Goal: Information Seeking & Learning: Learn about a topic

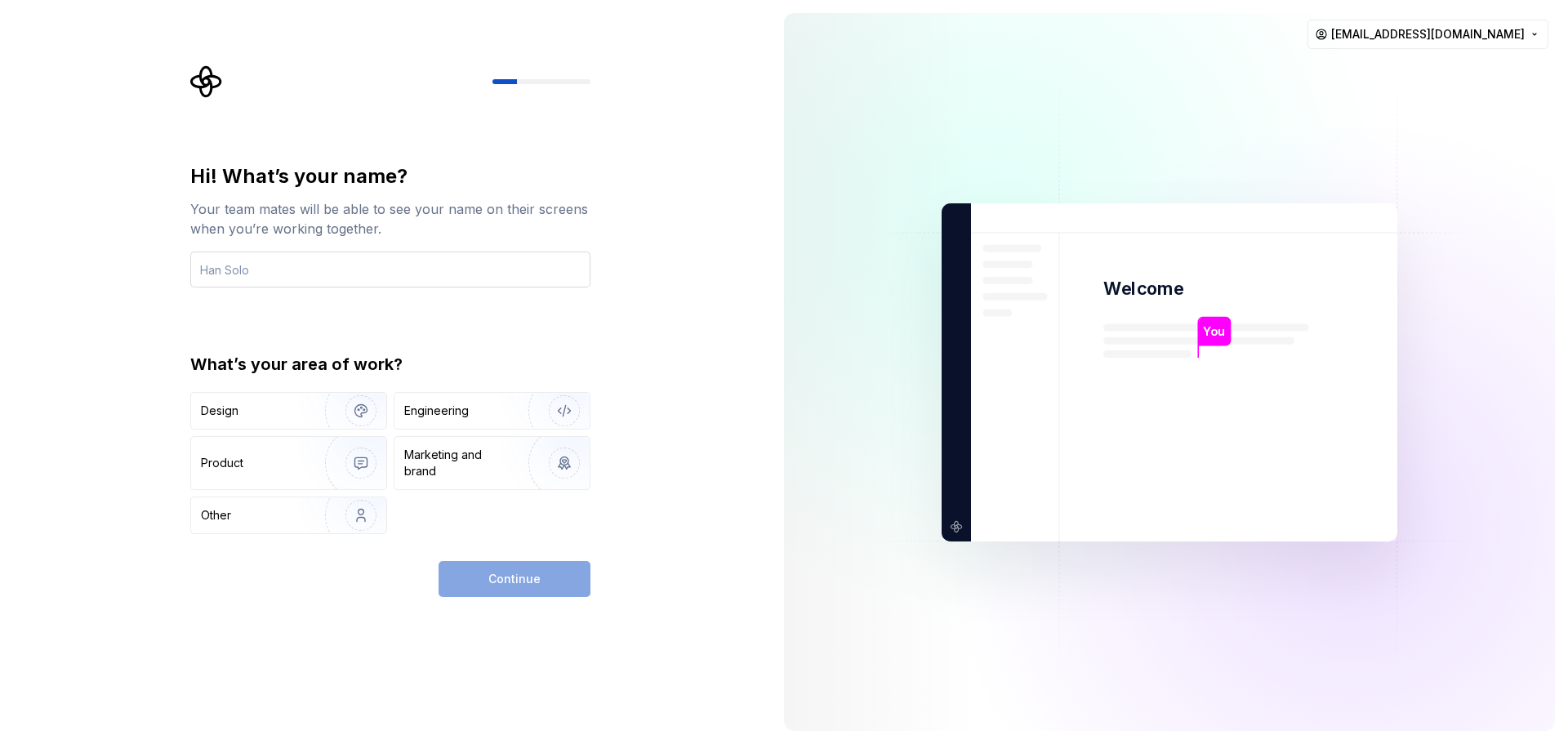
click at [256, 269] on input "text" at bounding box center [390, 269] width 400 height 36
click at [256, 510] on div "Other" at bounding box center [248, 515] width 95 height 17
click at [240, 504] on div "Other" at bounding box center [288, 514] width 195 height 36
drag, startPoint x: 263, startPoint y: 462, endPoint x: 290, endPoint y: 468, distance: 27.7
click at [266, 467] on div "Product" at bounding box center [255, 463] width 108 height 17
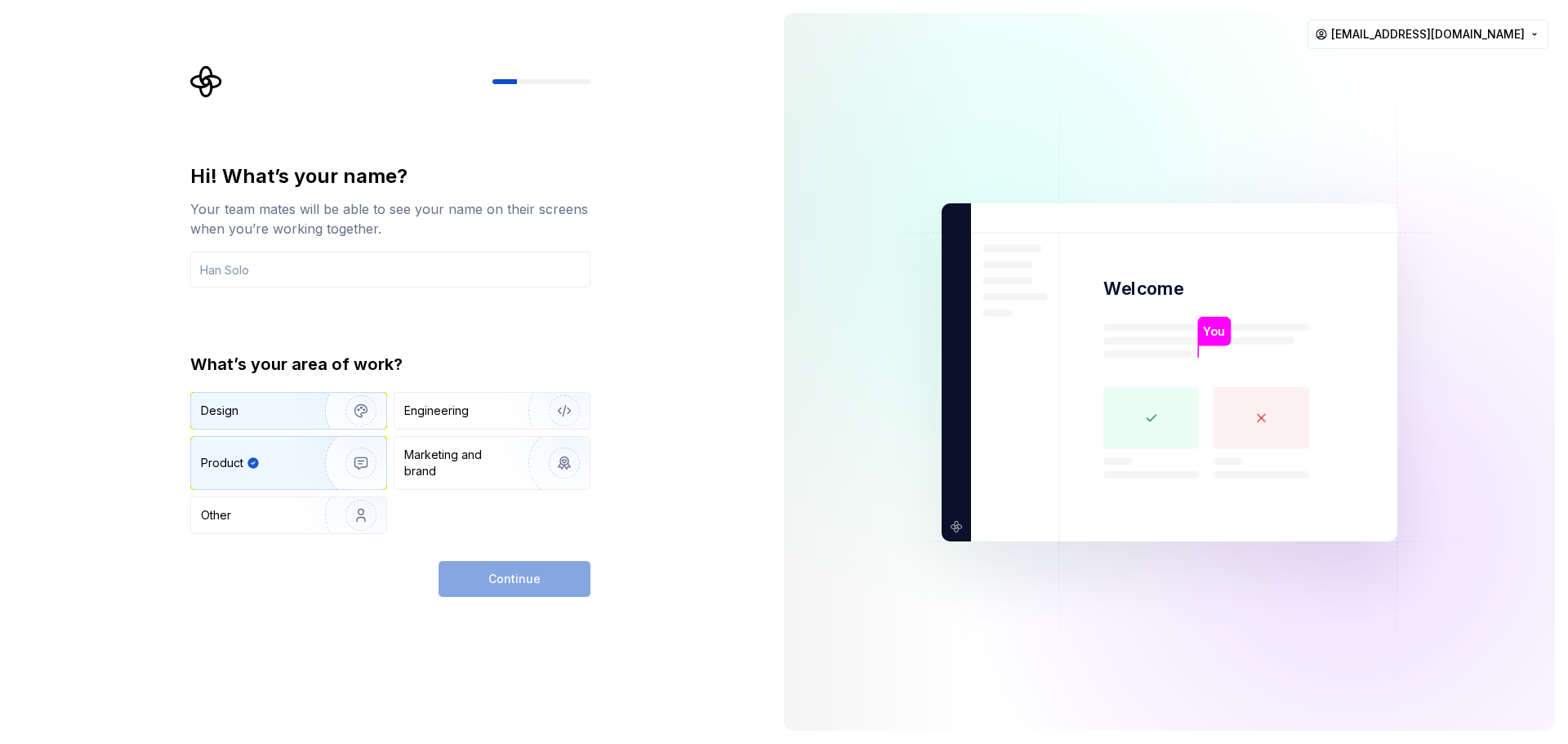
click at [296, 412] on div "Design" at bounding box center [252, 411] width 103 height 17
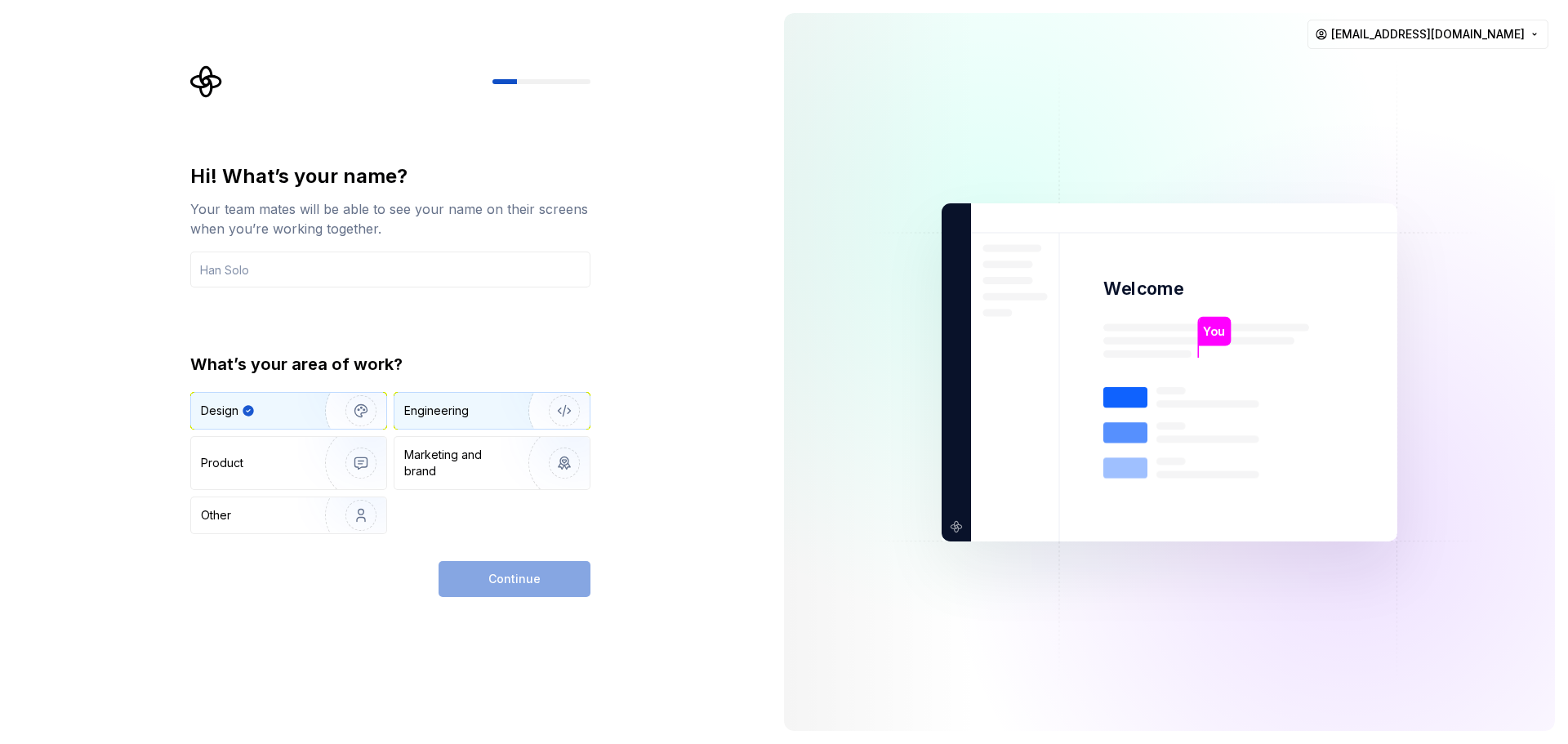
click at [465, 398] on div "Engineering" at bounding box center [491, 410] width 195 height 36
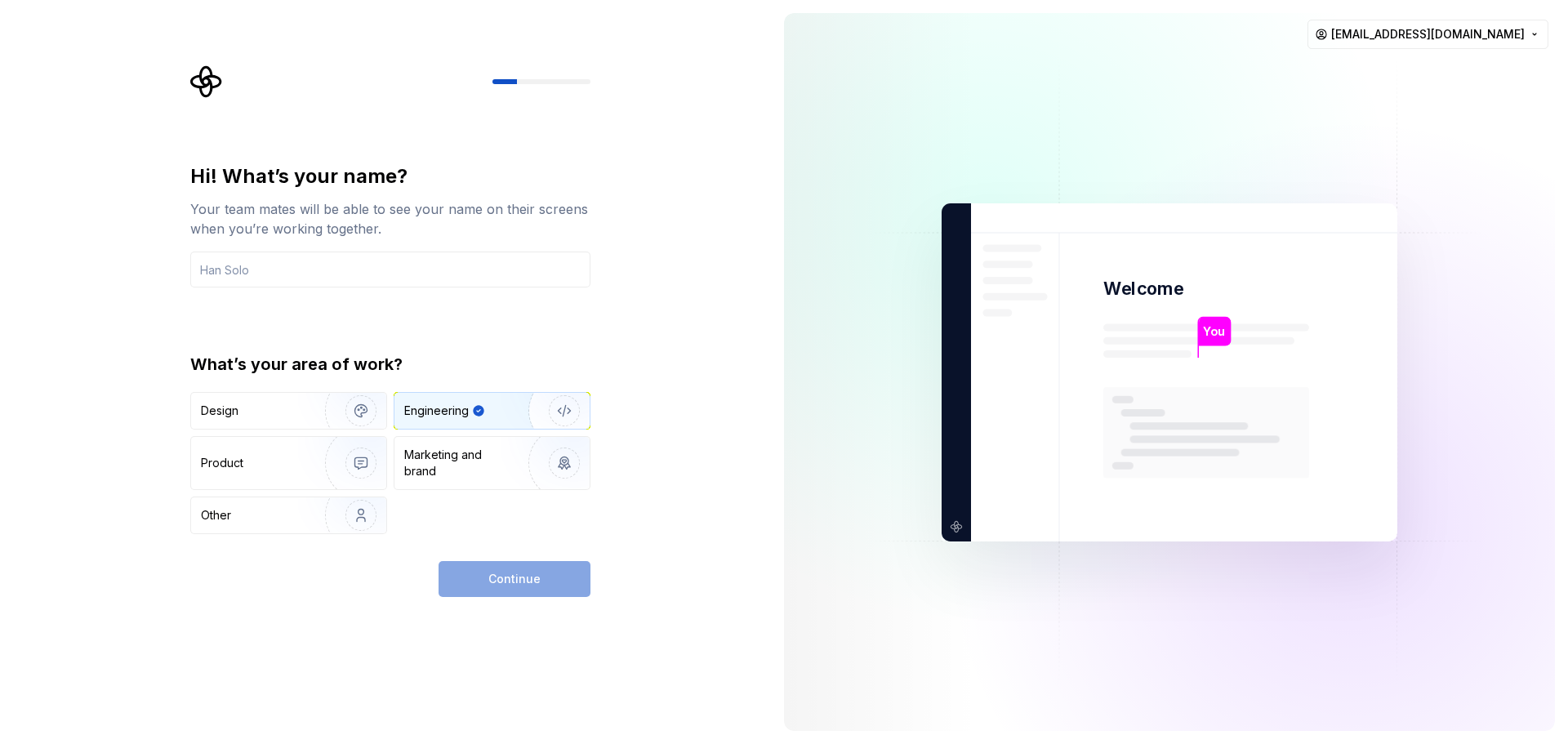
click at [522, 574] on div "Continue" at bounding box center [514, 578] width 152 height 36
click at [298, 260] on input "text" at bounding box center [390, 269] width 400 height 36
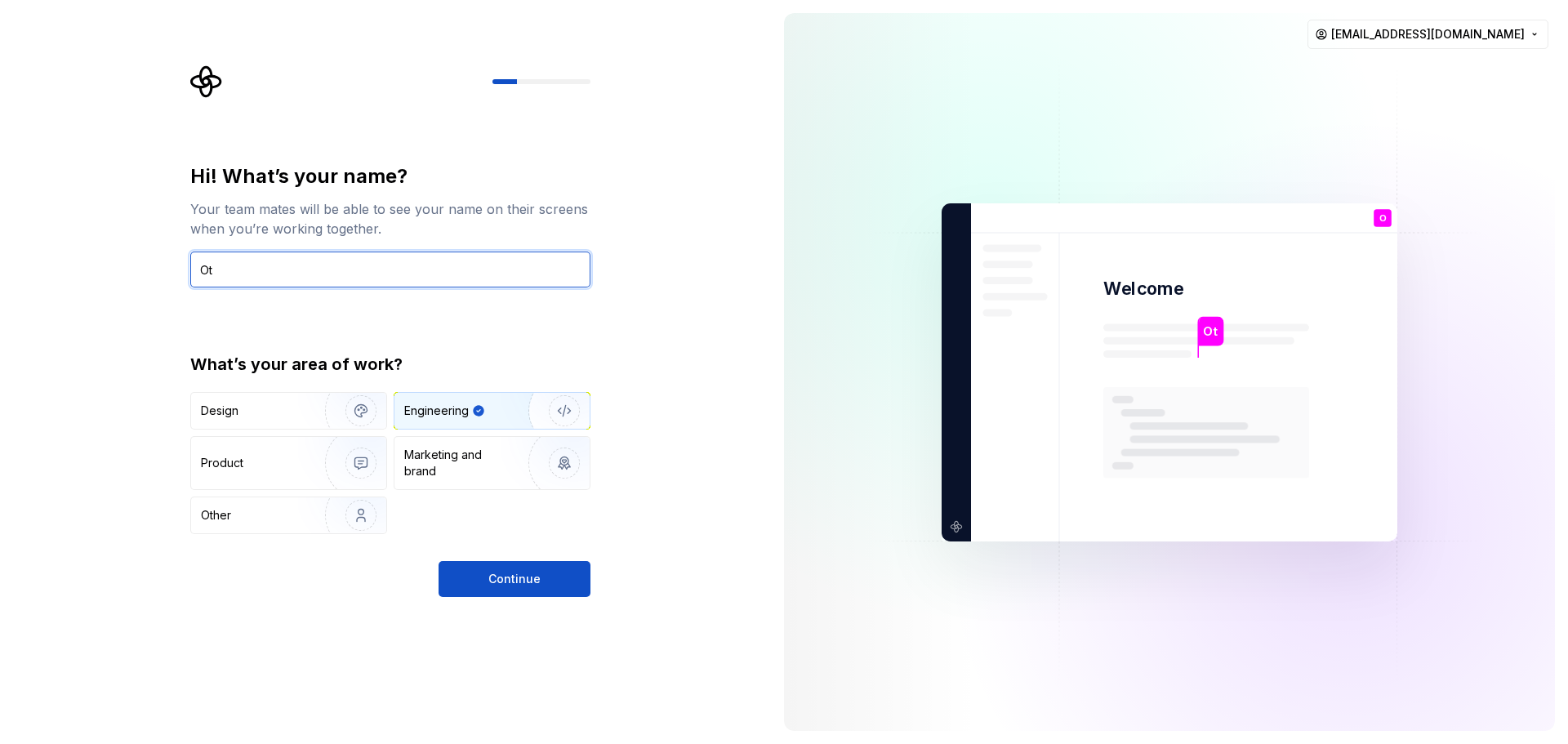
type input "O"
type input "AngelHeart"
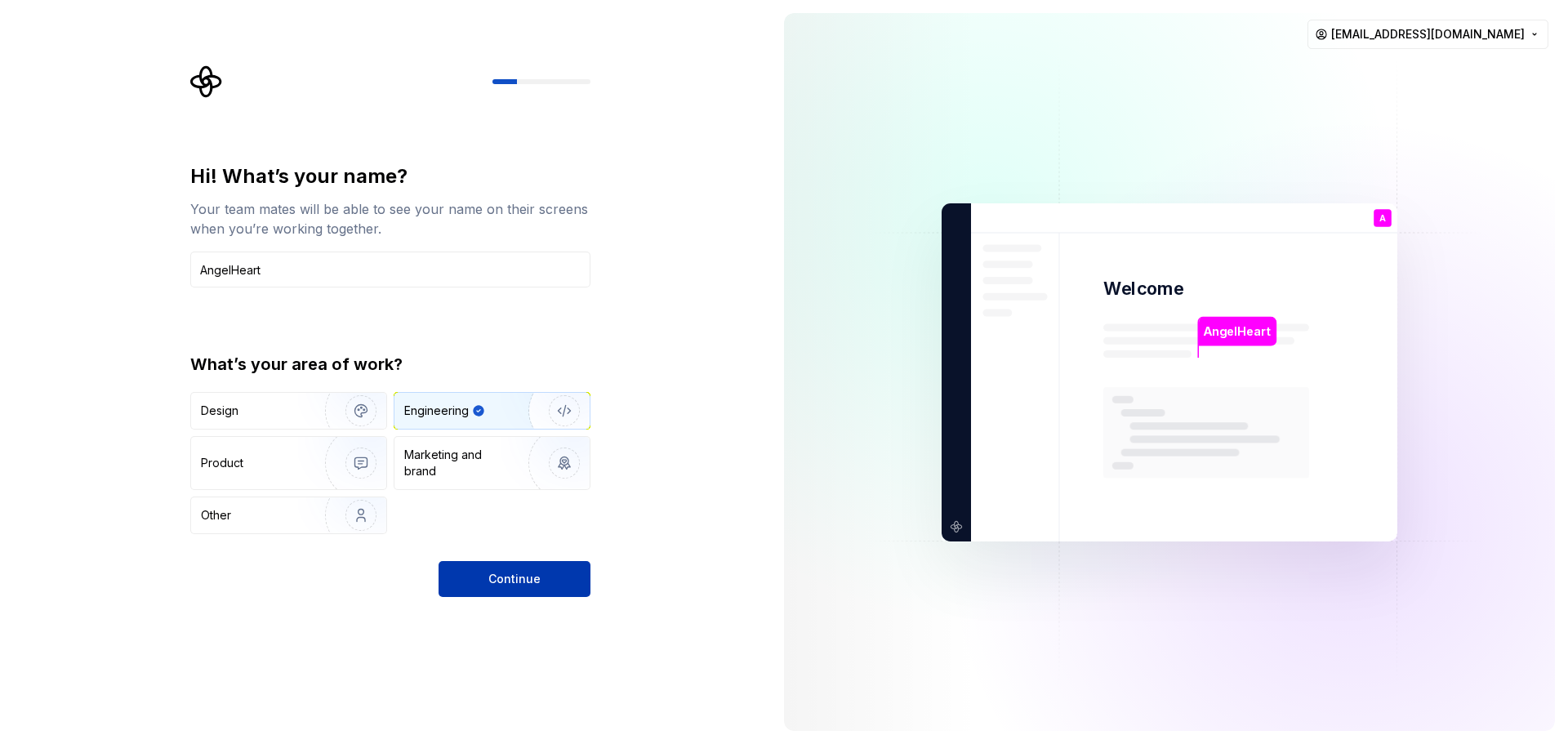
click at [521, 579] on span "Continue" at bounding box center [514, 579] width 52 height 17
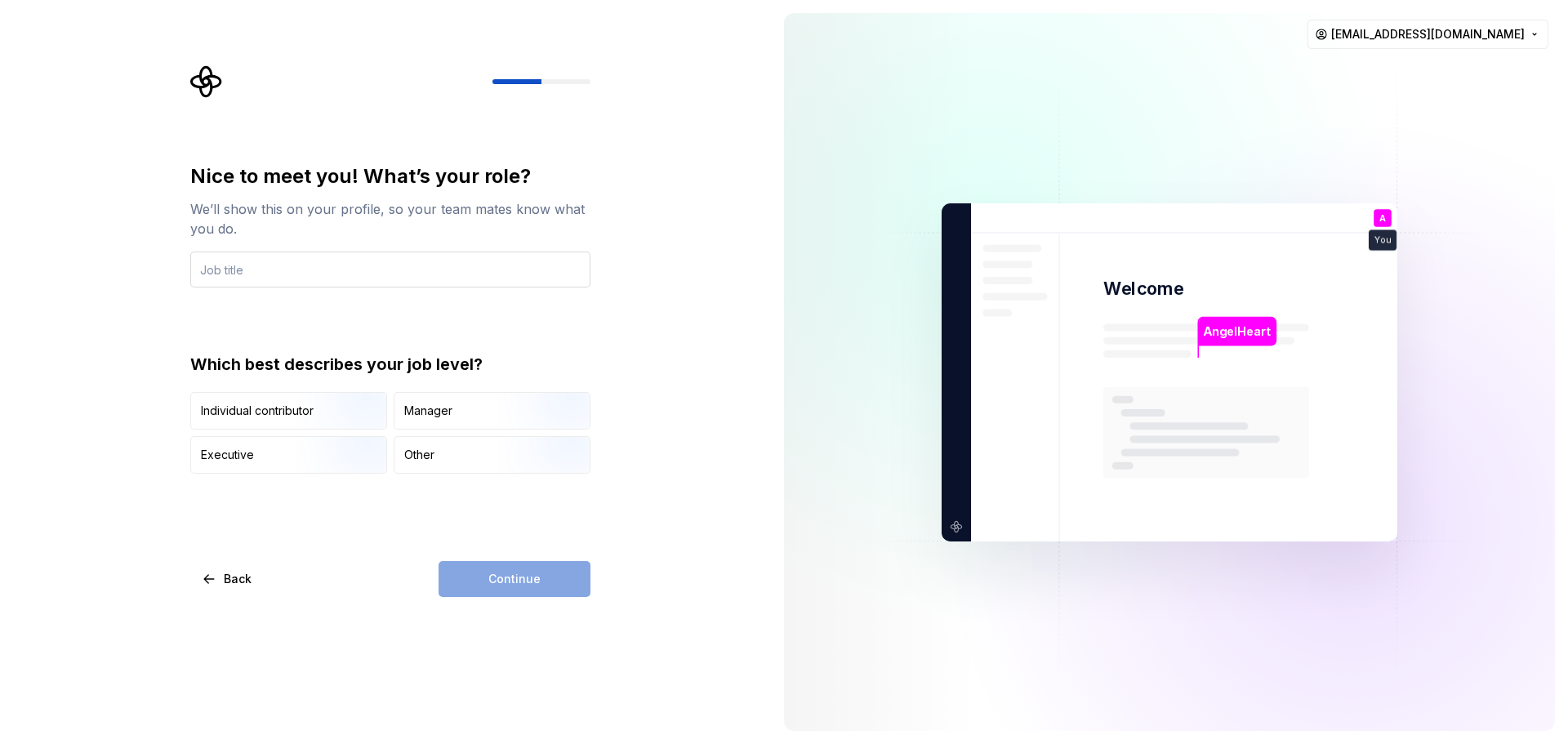
click at [248, 262] on input "text" at bounding box center [390, 269] width 400 height 36
type input "Imagineer"
click at [494, 579] on div "Continue" at bounding box center [514, 578] width 152 height 36
click at [432, 450] on div "Other" at bounding box center [419, 455] width 30 height 17
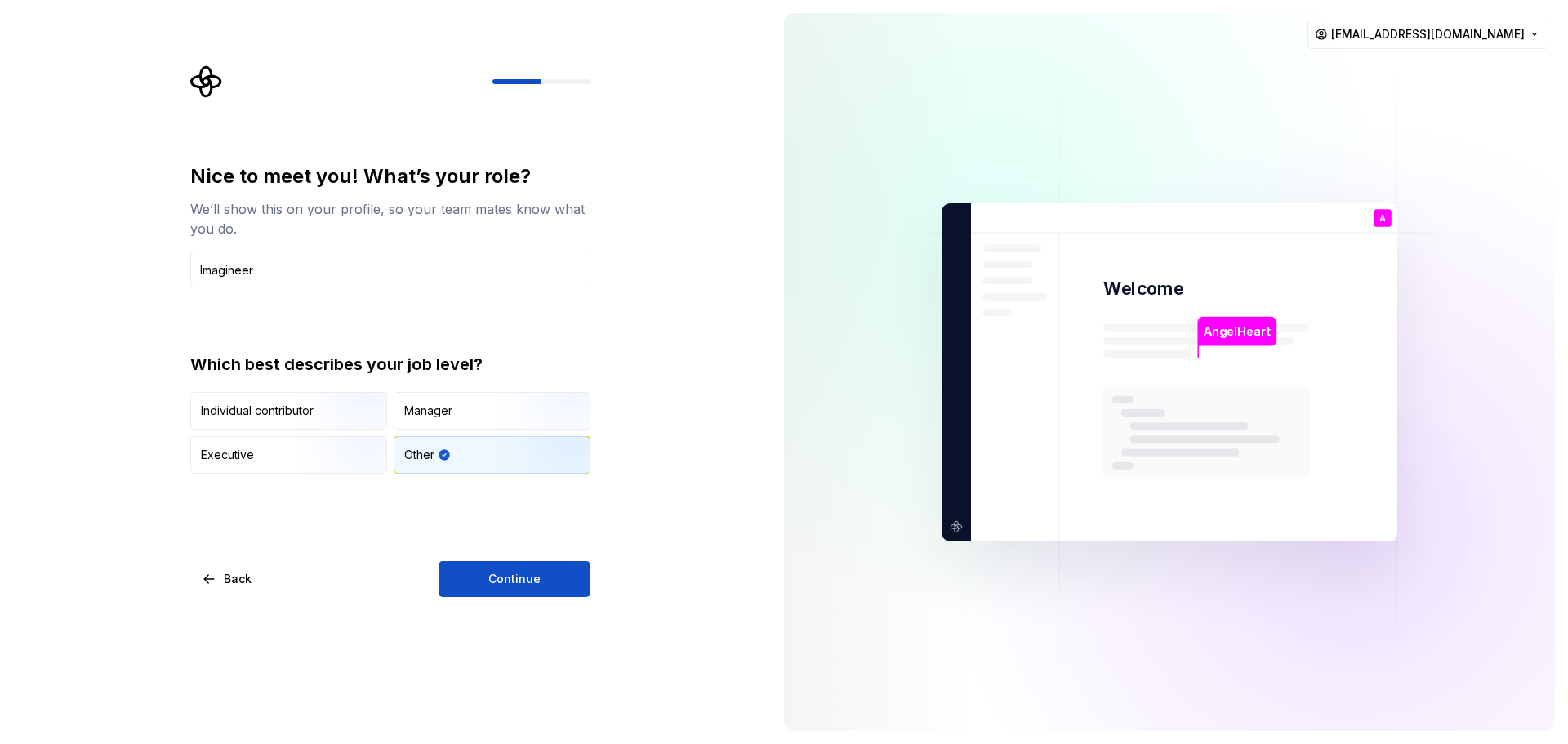
drag, startPoint x: 504, startPoint y: 574, endPoint x: 599, endPoint y: 576, distance: 95.0
click at [504, 573] on span "Continue" at bounding box center [514, 579] width 52 height 17
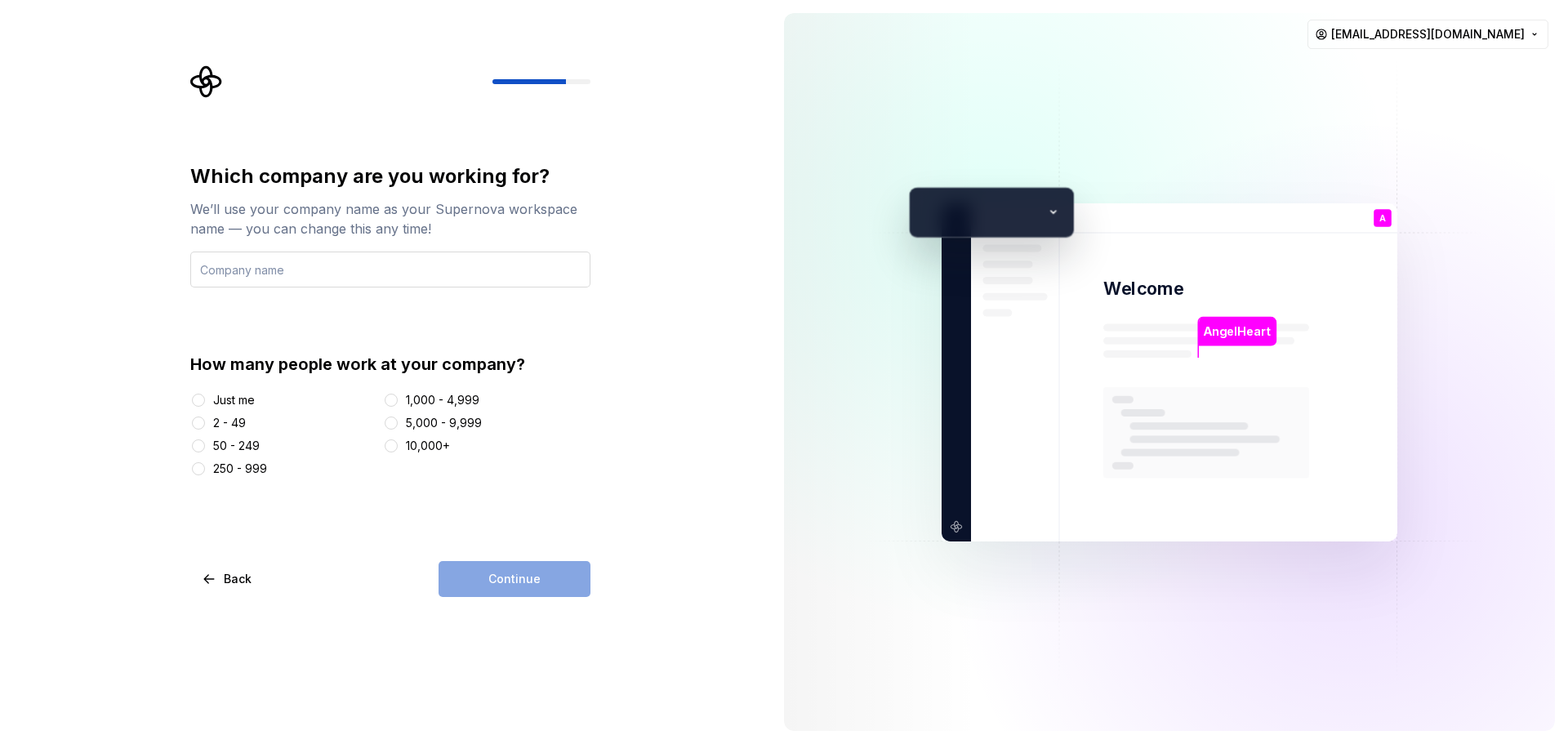
click at [275, 264] on input "text" at bounding box center [390, 269] width 400 height 36
click at [202, 404] on button "Just me" at bounding box center [198, 400] width 13 height 13
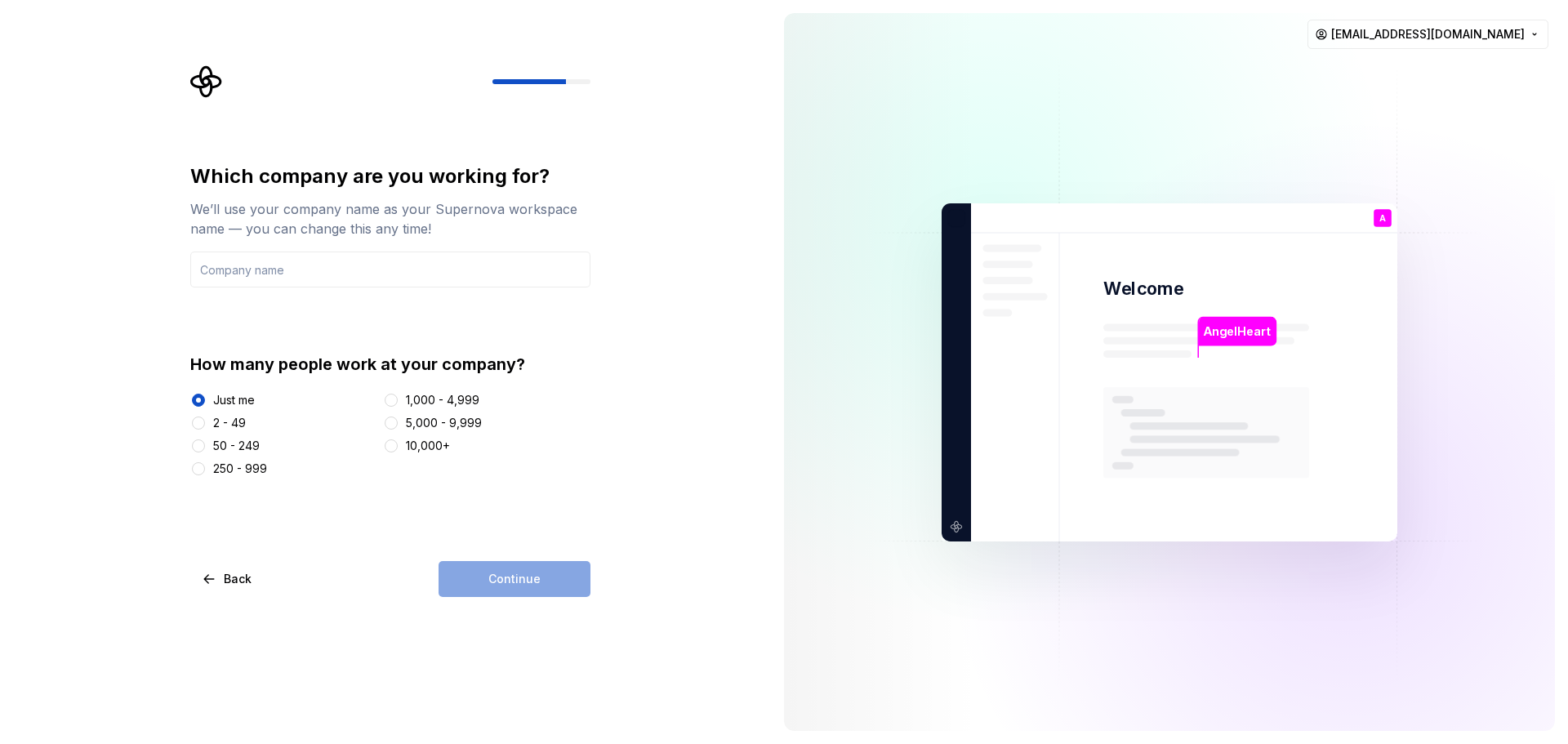
click at [523, 571] on div "Continue" at bounding box center [514, 578] width 152 height 36
click at [252, 275] on input "text" at bounding box center [390, 269] width 400 height 36
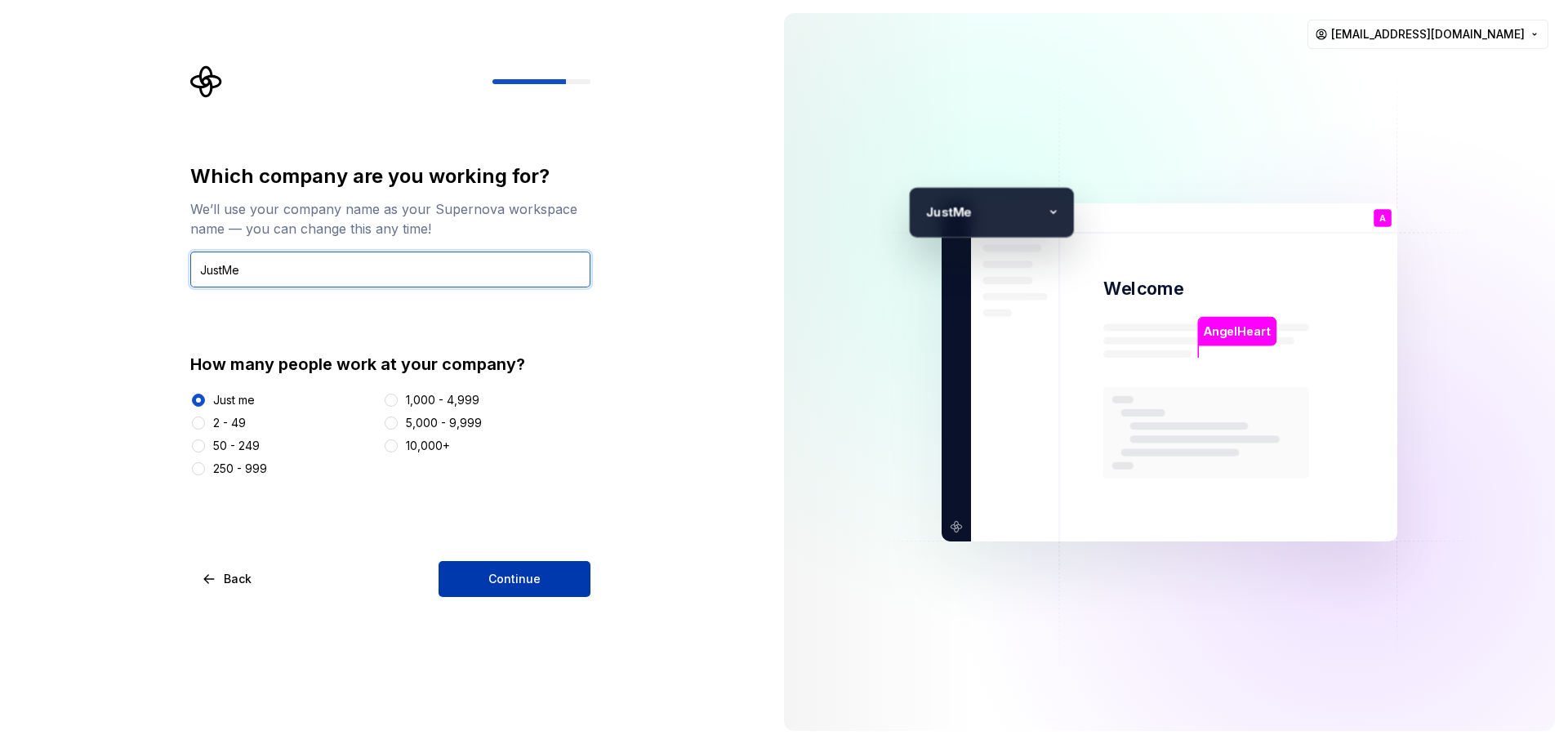
type input "JustMe"
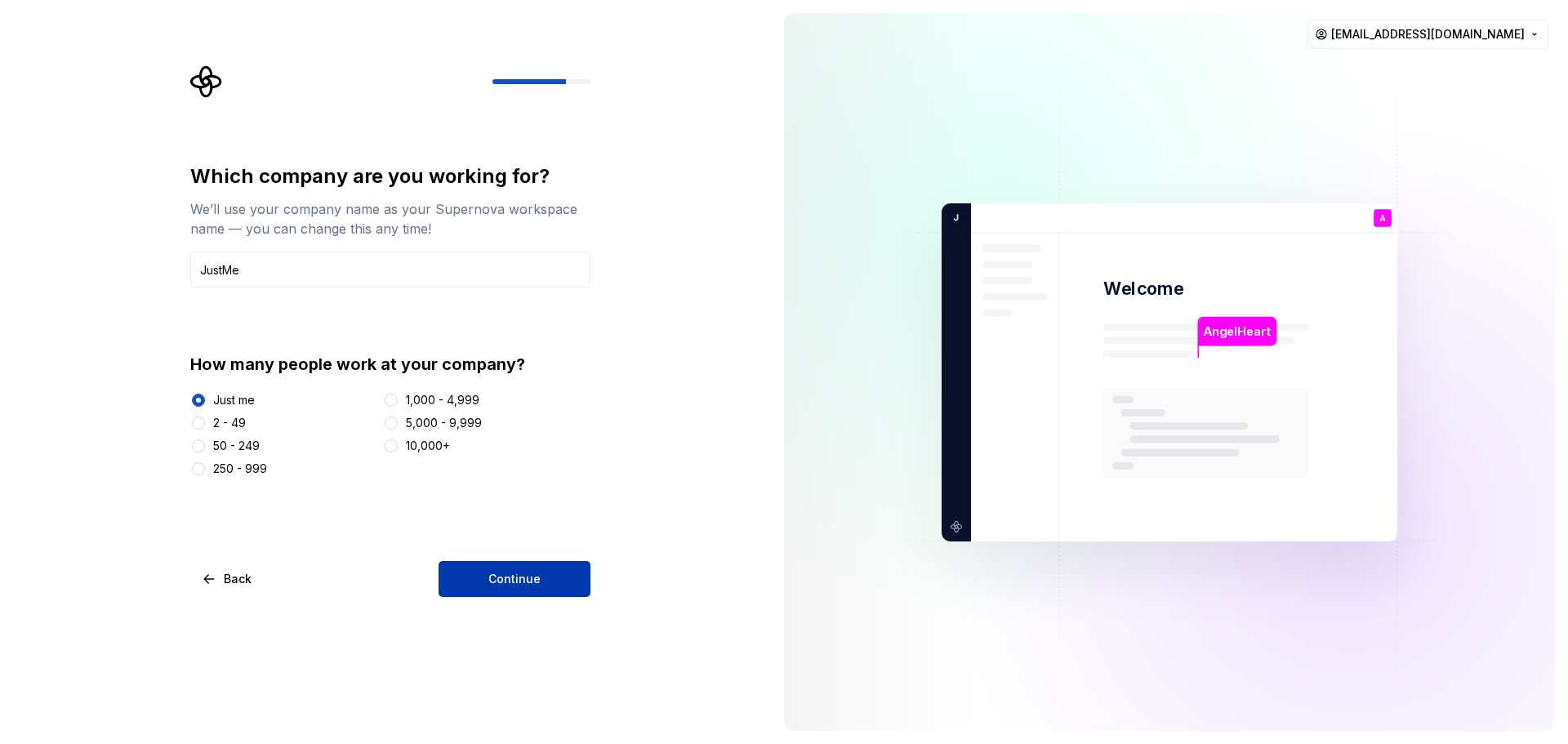
click at [498, 585] on span "Continue" at bounding box center [514, 579] width 52 height 17
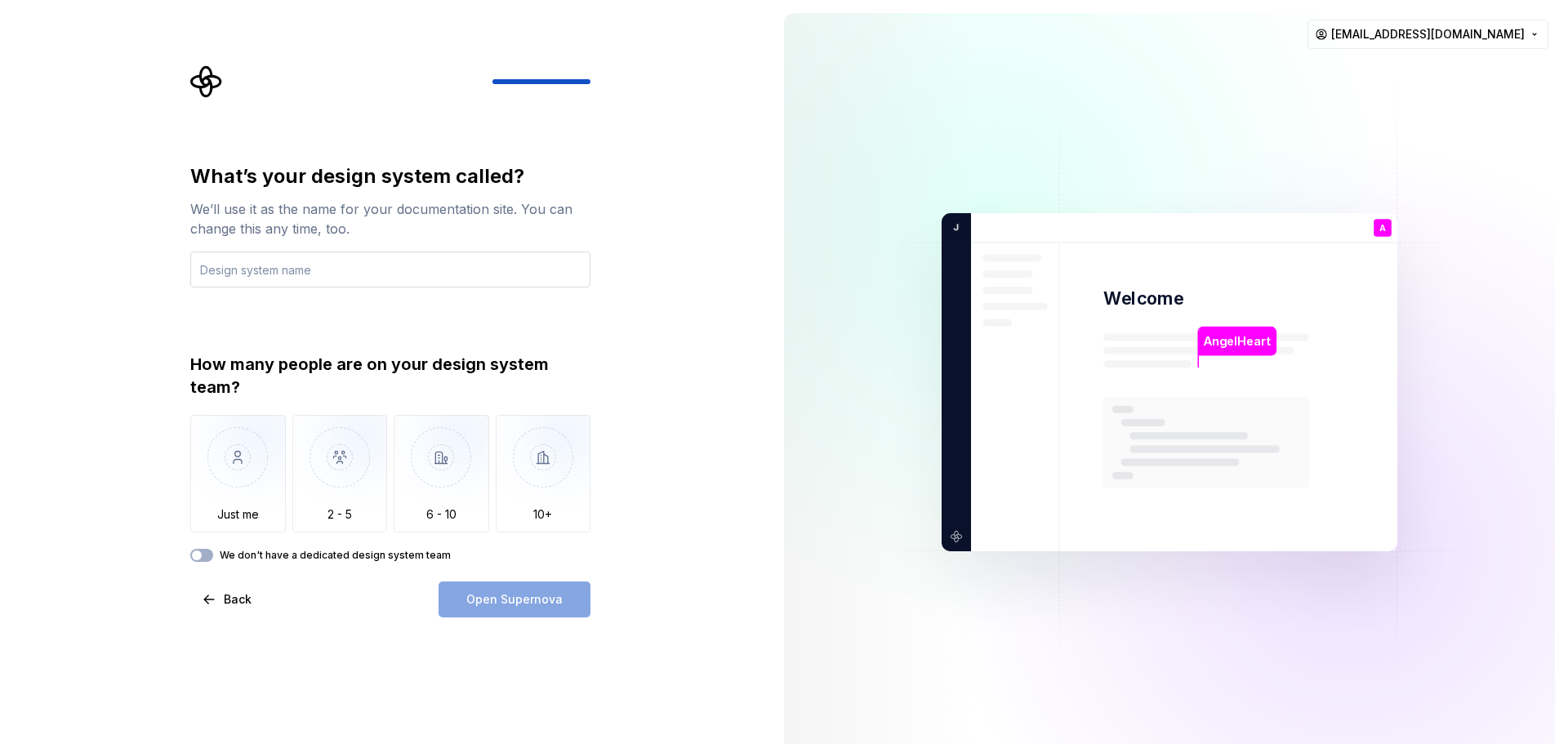
click at [234, 260] on input "text" at bounding box center [390, 269] width 400 height 36
click at [254, 493] on img "button" at bounding box center [237, 469] width 95 height 109
click at [203, 552] on button "We don't have a dedicated design system team" at bounding box center [202, 555] width 23 height 13
click at [510, 604] on div "Open Supernova" at bounding box center [514, 599] width 152 height 36
click at [657, 336] on div "What’s your design system called? We’ll use it as the name for your documentati…" at bounding box center [385, 382] width 771 height 764
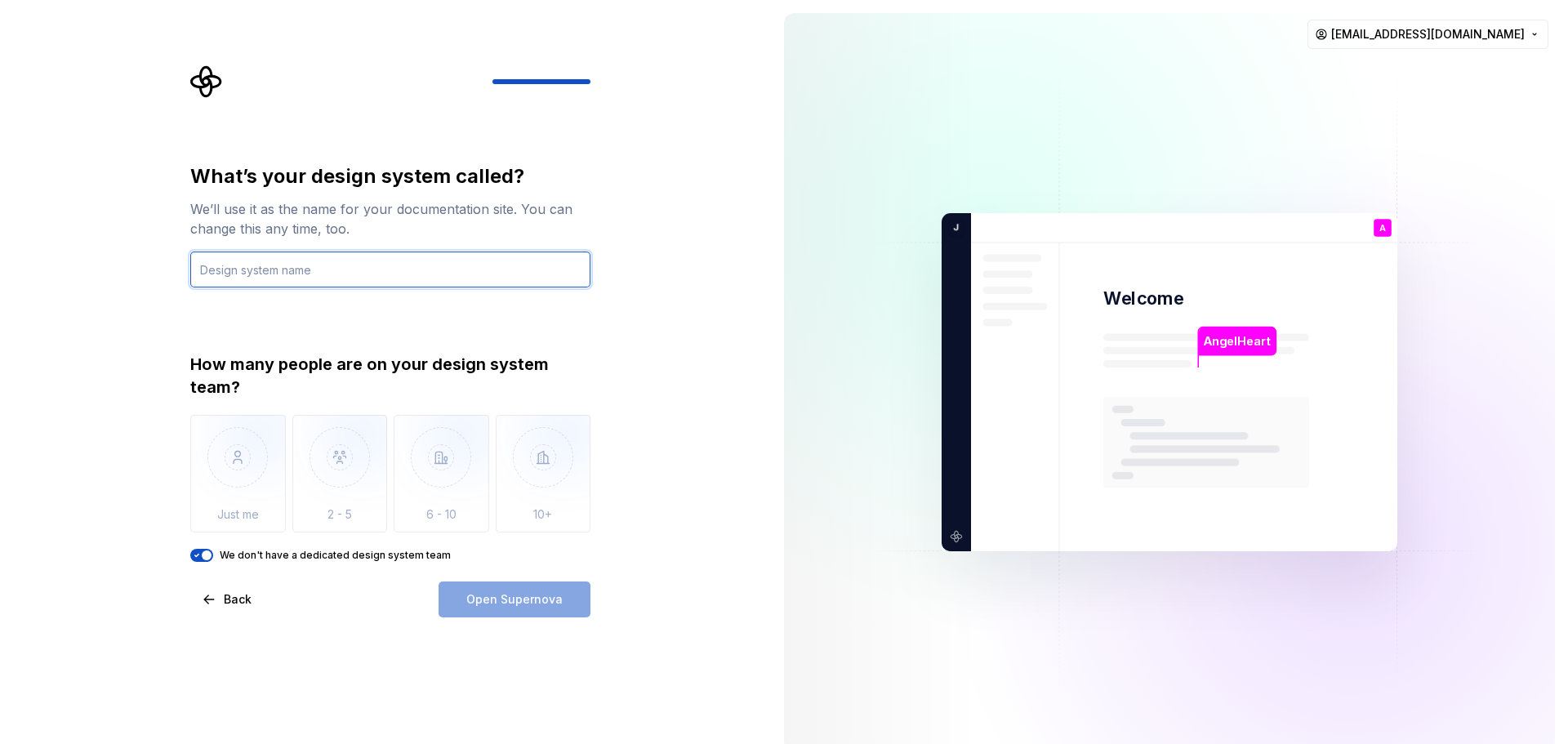
click at [268, 272] on input "text" at bounding box center [390, 269] width 400 height 36
type input "Angular"
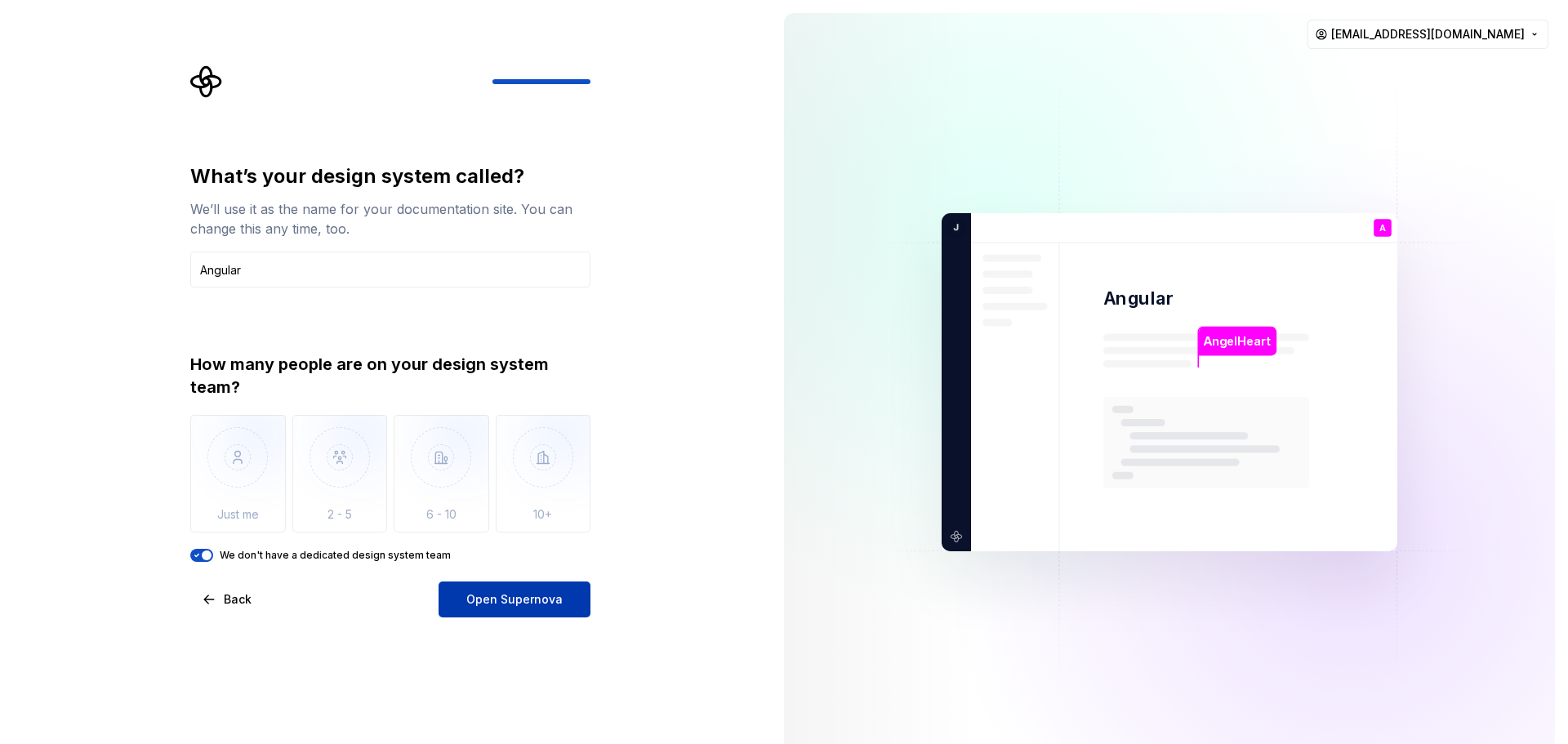
click at [500, 598] on span "Open Supernova" at bounding box center [514, 600] width 96 height 17
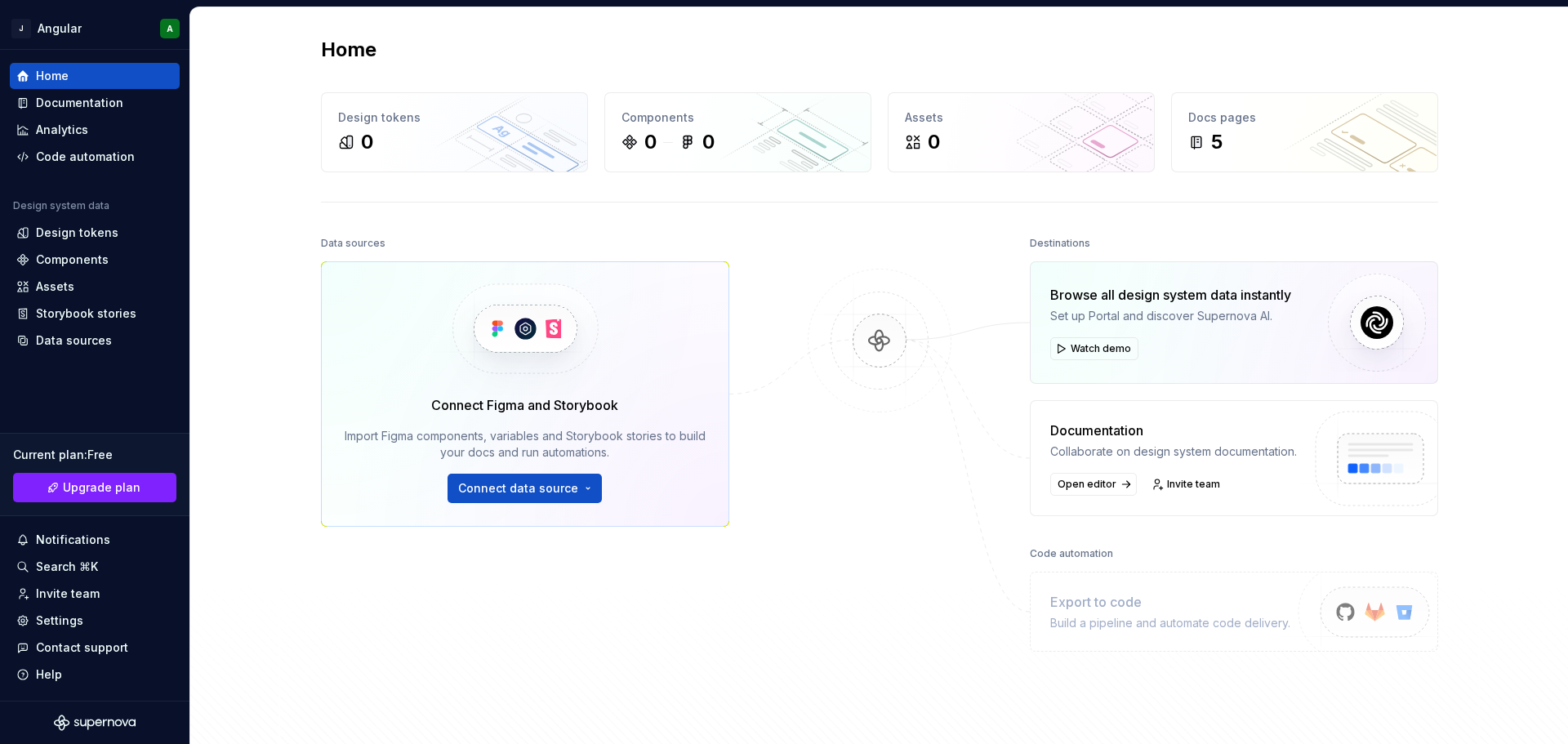
click at [827, 258] on div at bounding box center [879, 455] width 163 height 446
click at [792, 265] on div "Data sources Connect Figma and Storybook Import Figma components, variables and…" at bounding box center [879, 488] width 1117 height 512
click at [235, 394] on div "Home Design tokens 0 Components 0 0 Assets 0 Docs pages 5 Data sources Connect …" at bounding box center [879, 391] width 1377 height 766
click at [103, 343] on div "Data sources" at bounding box center [74, 341] width 76 height 17
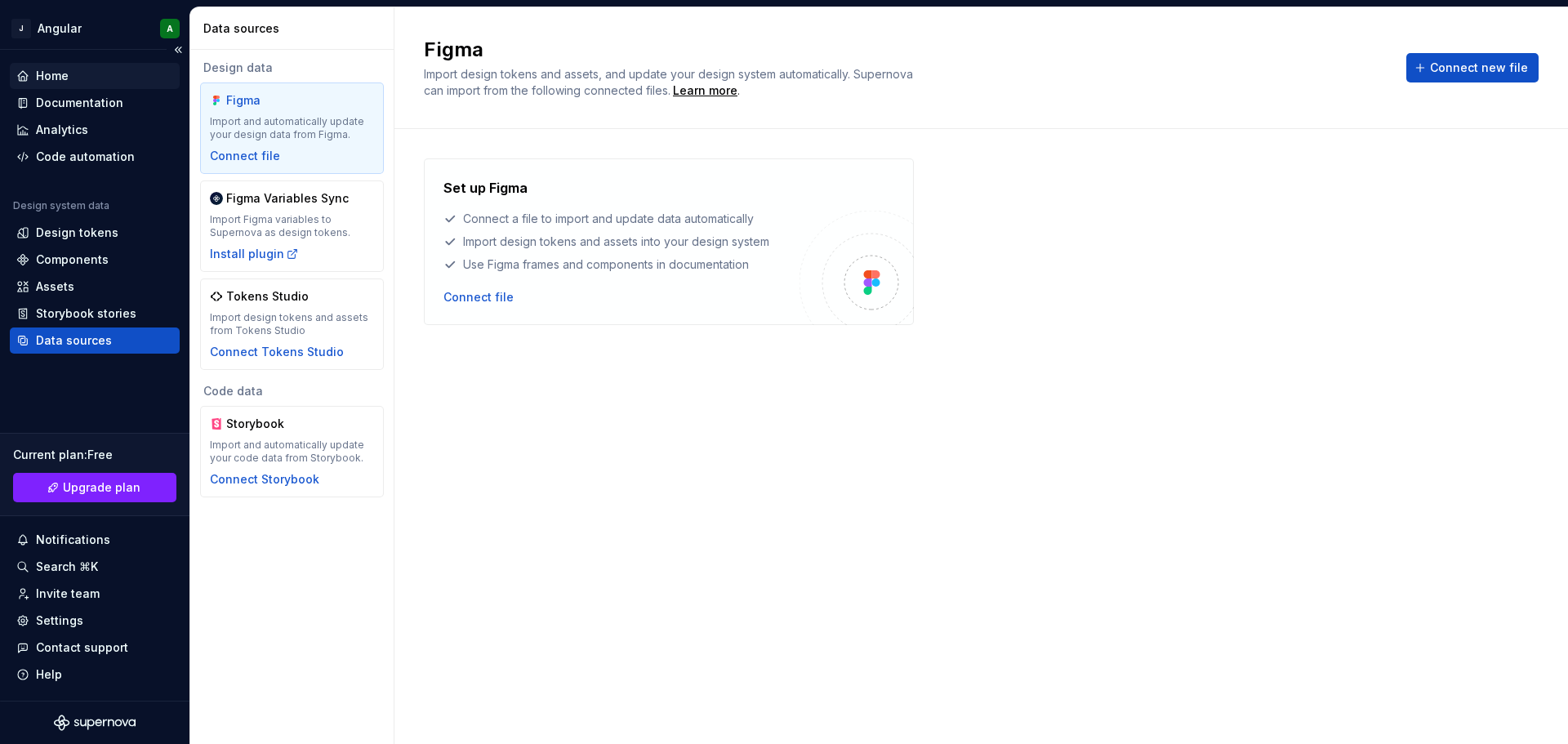
click at [69, 76] on div "Home" at bounding box center [95, 76] width 157 height 17
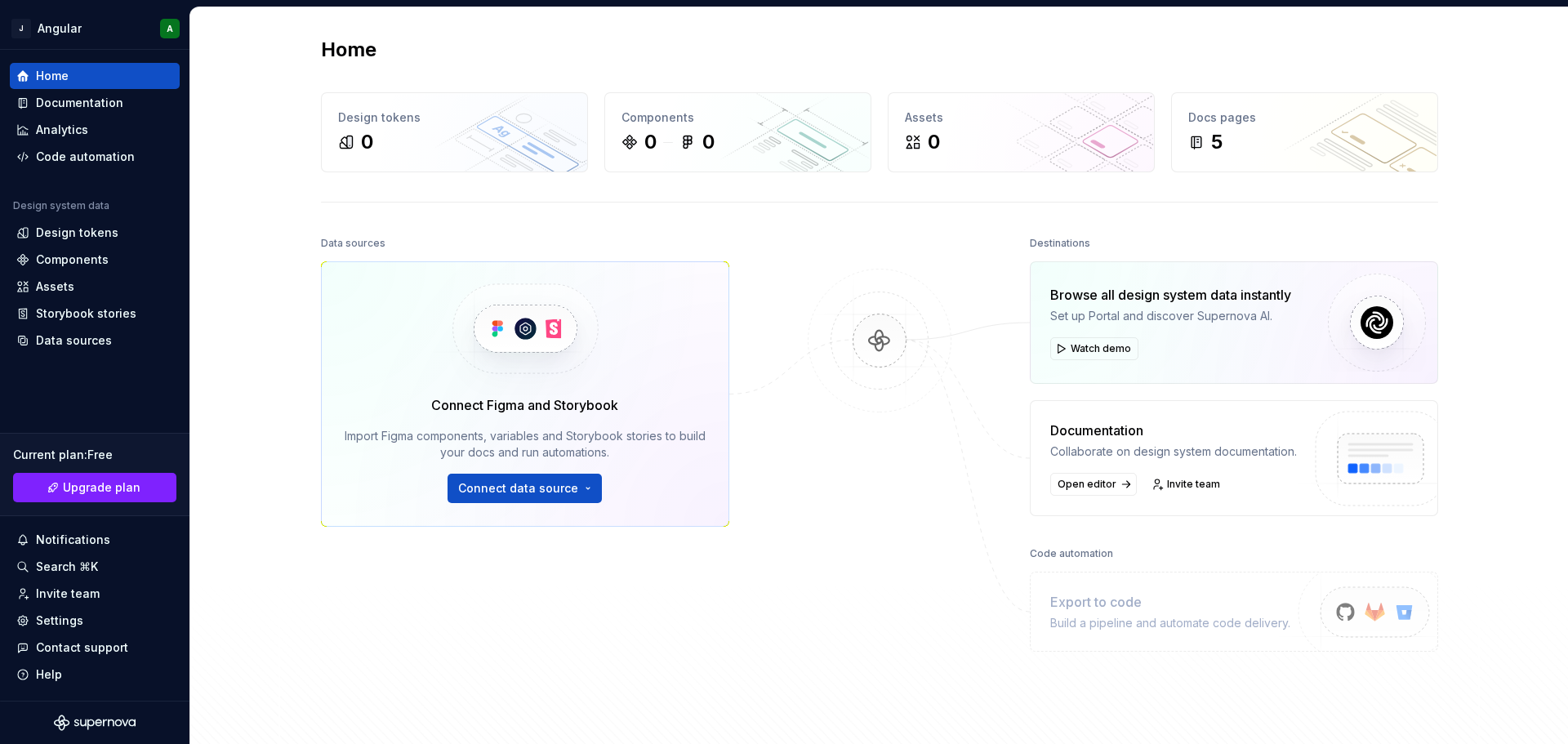
click at [838, 252] on div at bounding box center [879, 455] width 163 height 446
click at [785, 708] on div "Data sources Connect Figma and Storybook Import Figma components, variables and…" at bounding box center [879, 488] width 1117 height 512
click at [74, 156] on div "Code automation" at bounding box center [85, 157] width 99 height 17
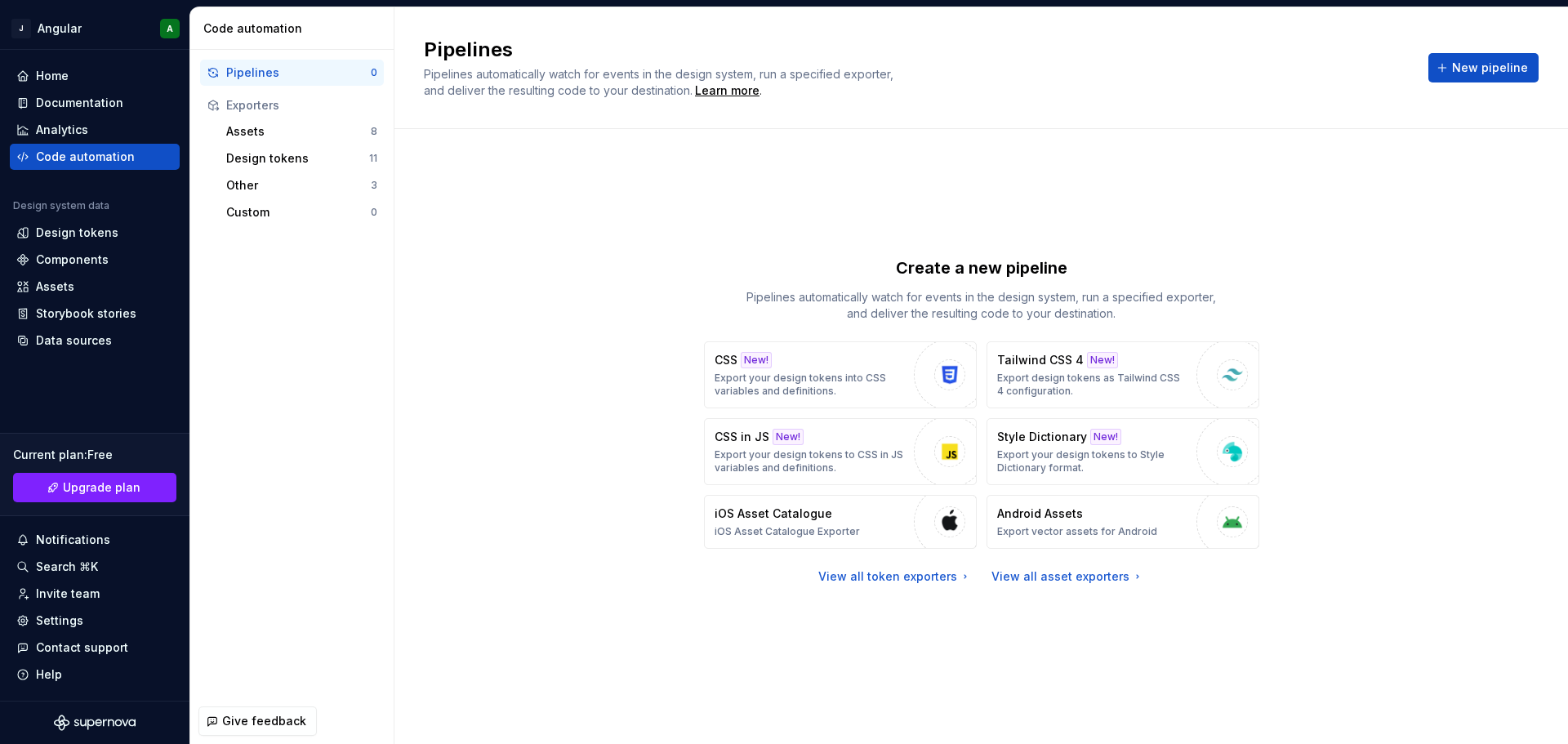
click at [625, 260] on div "Create a new pipeline Pipelines automatically watch for events in the design sy…" at bounding box center [981, 420] width 1114 height 523
click at [590, 353] on div "Create a new pipeline Pipelines automatically watch for events in the design sy…" at bounding box center [981, 420] width 1114 height 523
click at [70, 333] on div "Data sources" at bounding box center [74, 341] width 76 height 17
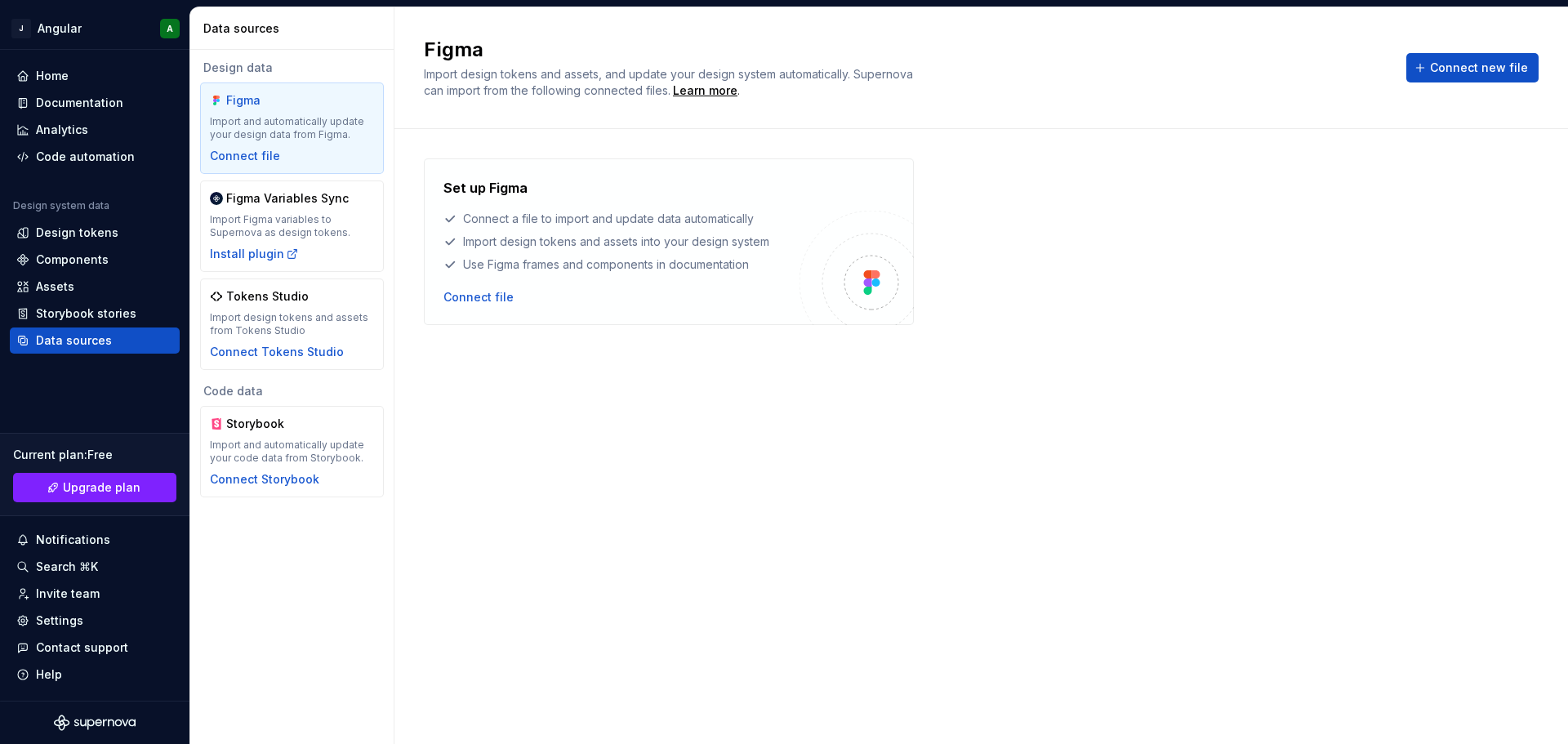
drag, startPoint x: 472, startPoint y: 440, endPoint x: 462, endPoint y: 436, distance: 10.8
click at [470, 440] on div "Set up Figma Connect a file to import and update data automatically Import desi…" at bounding box center [981, 420] width 1114 height 523
click at [73, 78] on div "Home" at bounding box center [95, 76] width 157 height 17
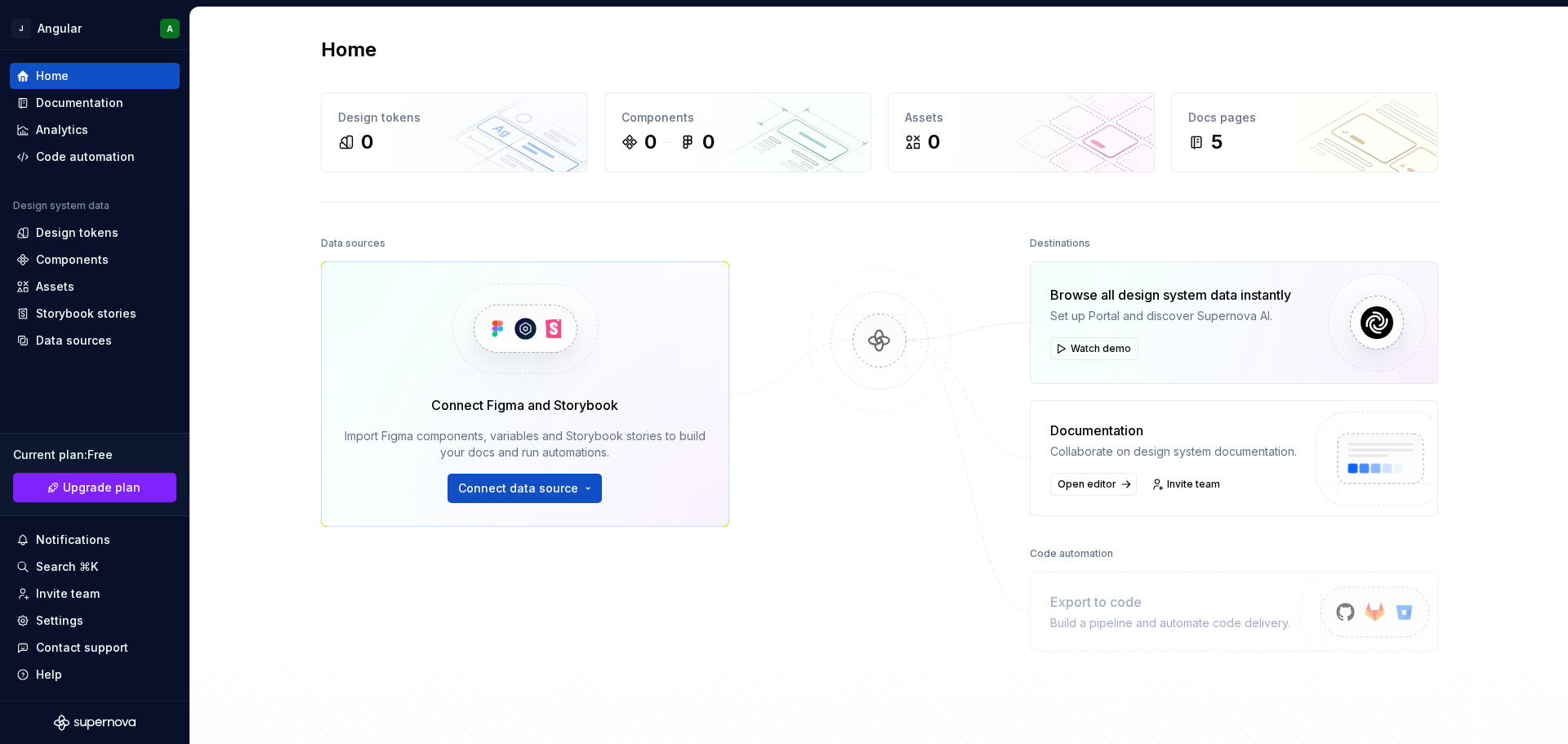
click at [762, 377] on div "Data sources Connect Figma and Storybook Import Figma components, variables and…" at bounding box center [879, 488] width 1117 height 512
click at [67, 102] on div "Documentation" at bounding box center [79, 103] width 87 height 17
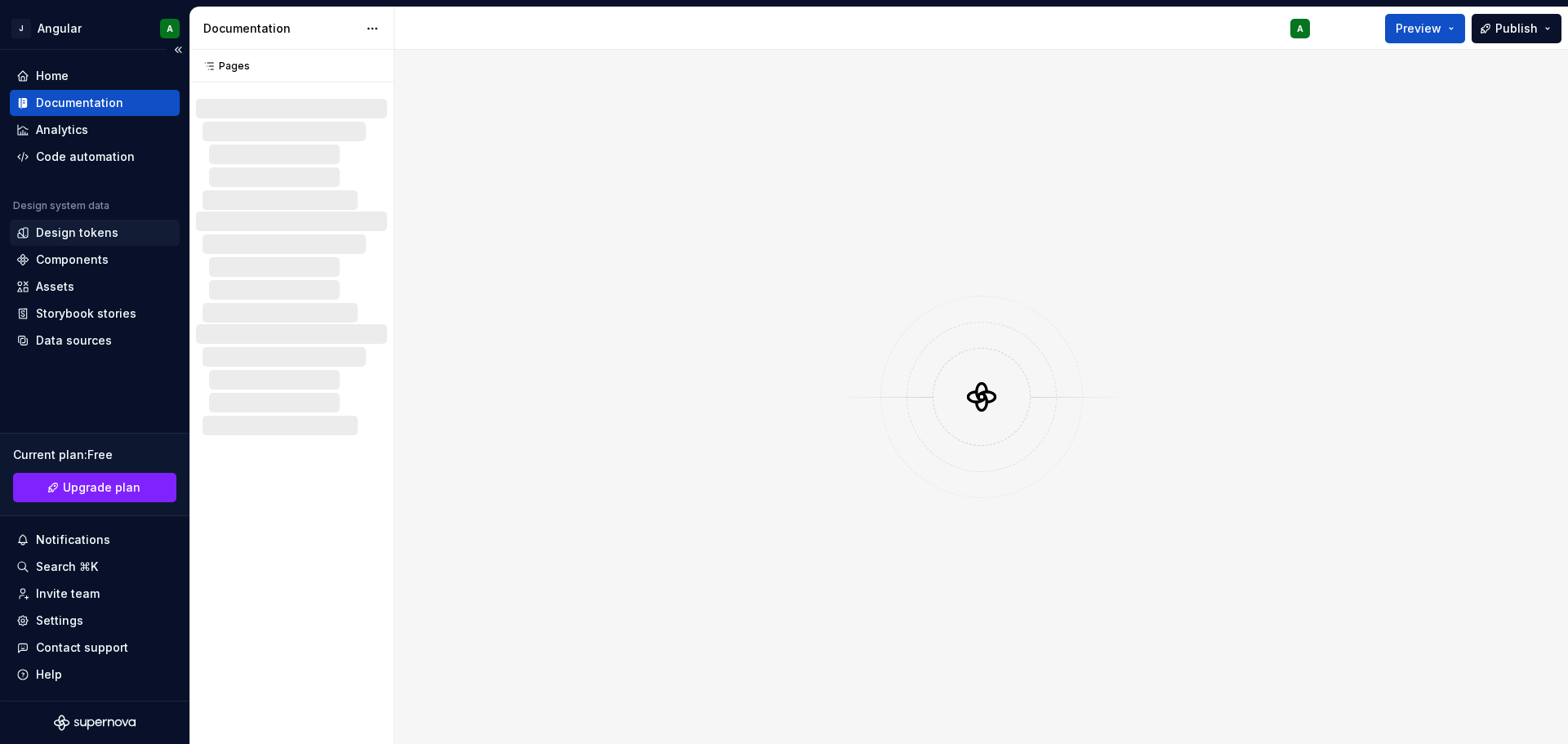
click at [66, 233] on div "Design tokens" at bounding box center [76, 233] width 82 height 17
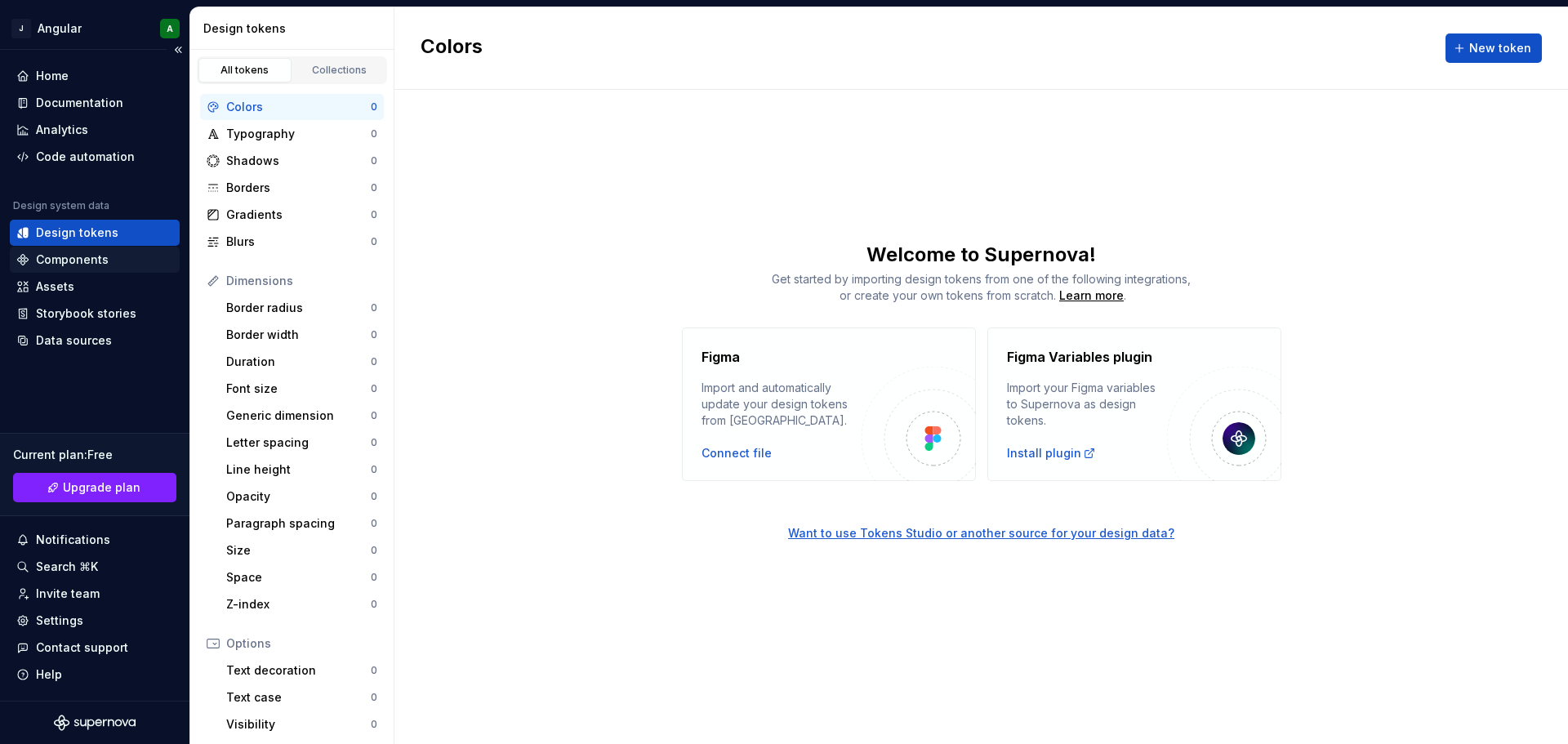
click at [75, 253] on div "Components" at bounding box center [72, 260] width 73 height 17
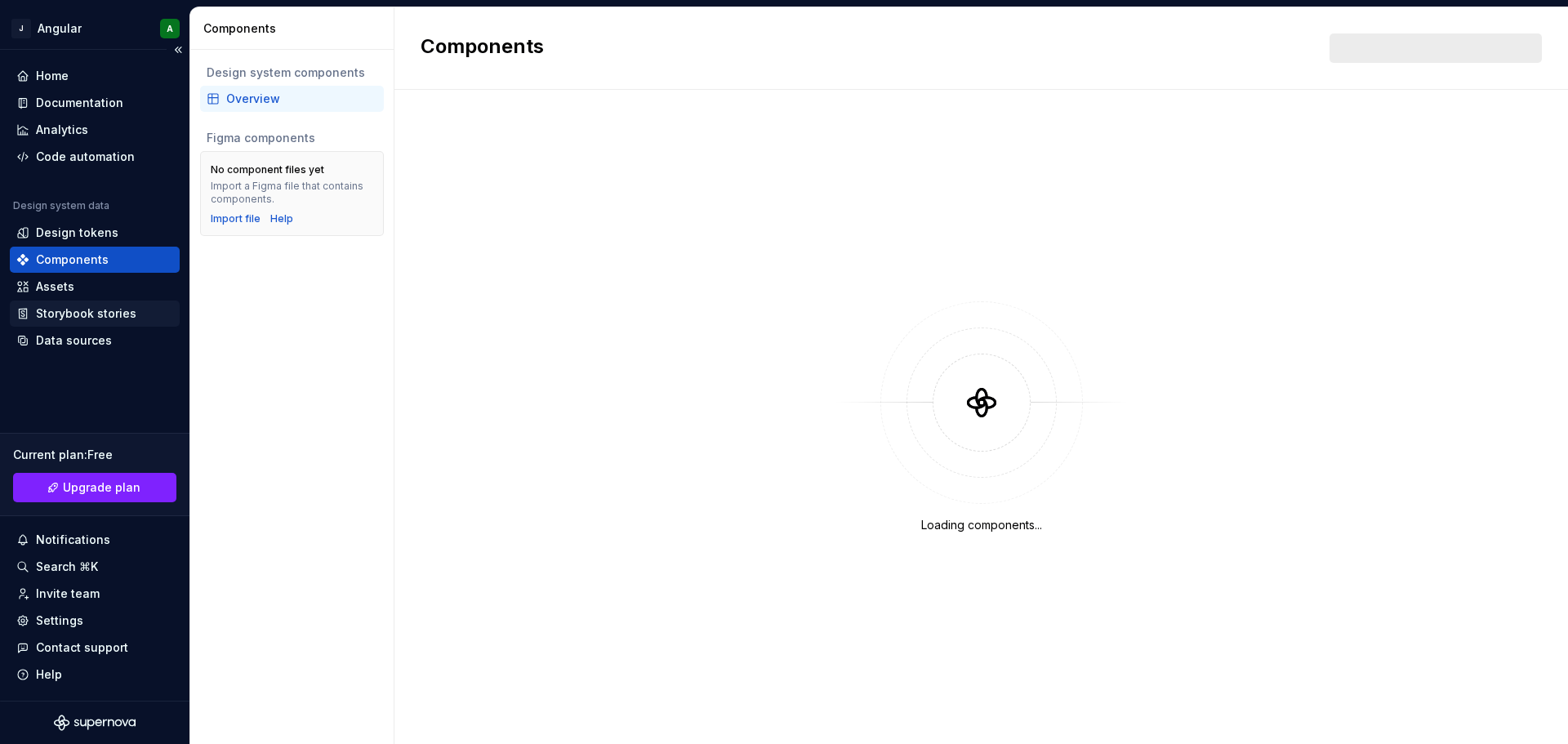
click at [76, 312] on div "Storybook stories" at bounding box center [85, 314] width 100 height 17
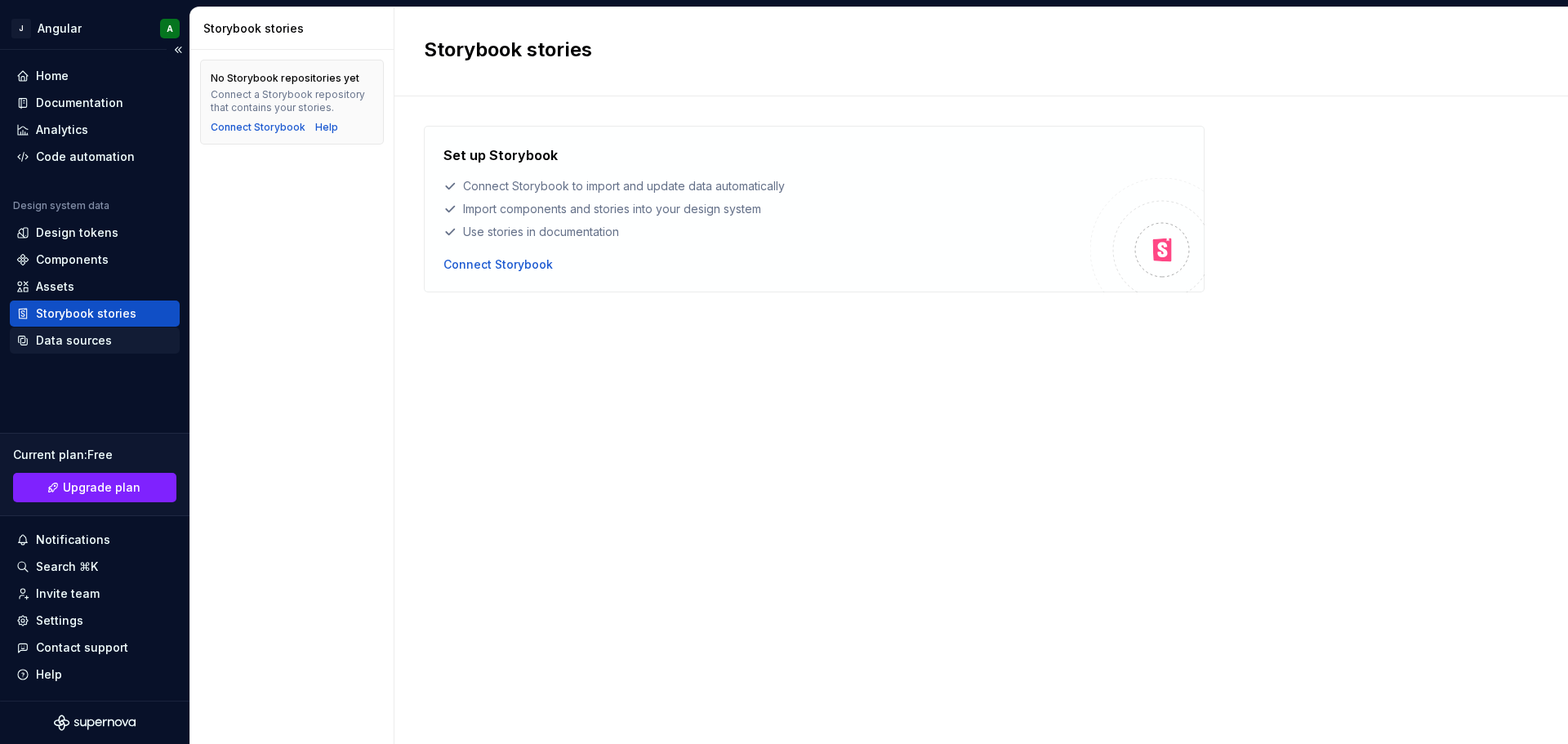
click at [74, 339] on div "Data sources" at bounding box center [74, 341] width 76 height 17
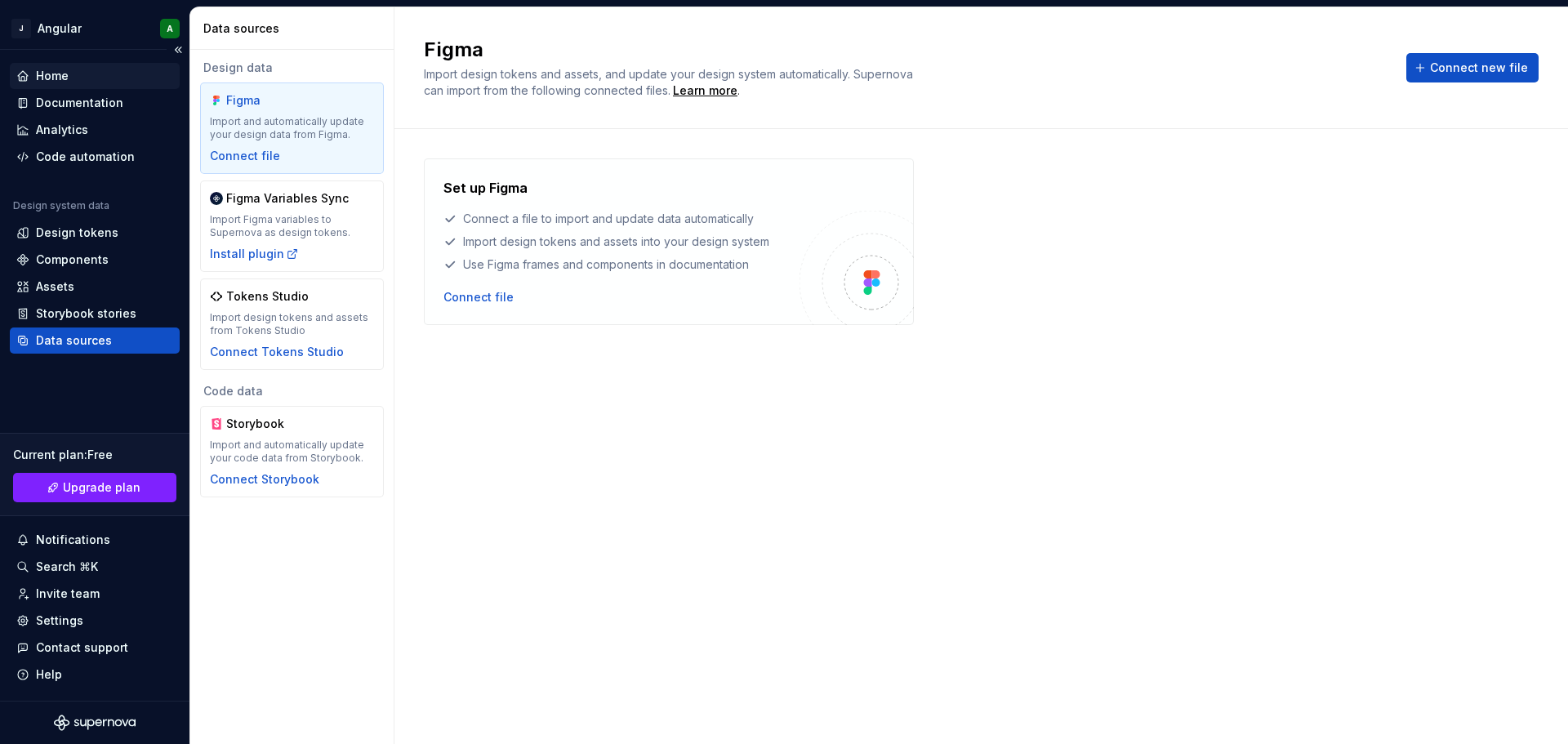
click at [51, 76] on div "Home" at bounding box center [51, 76] width 32 height 17
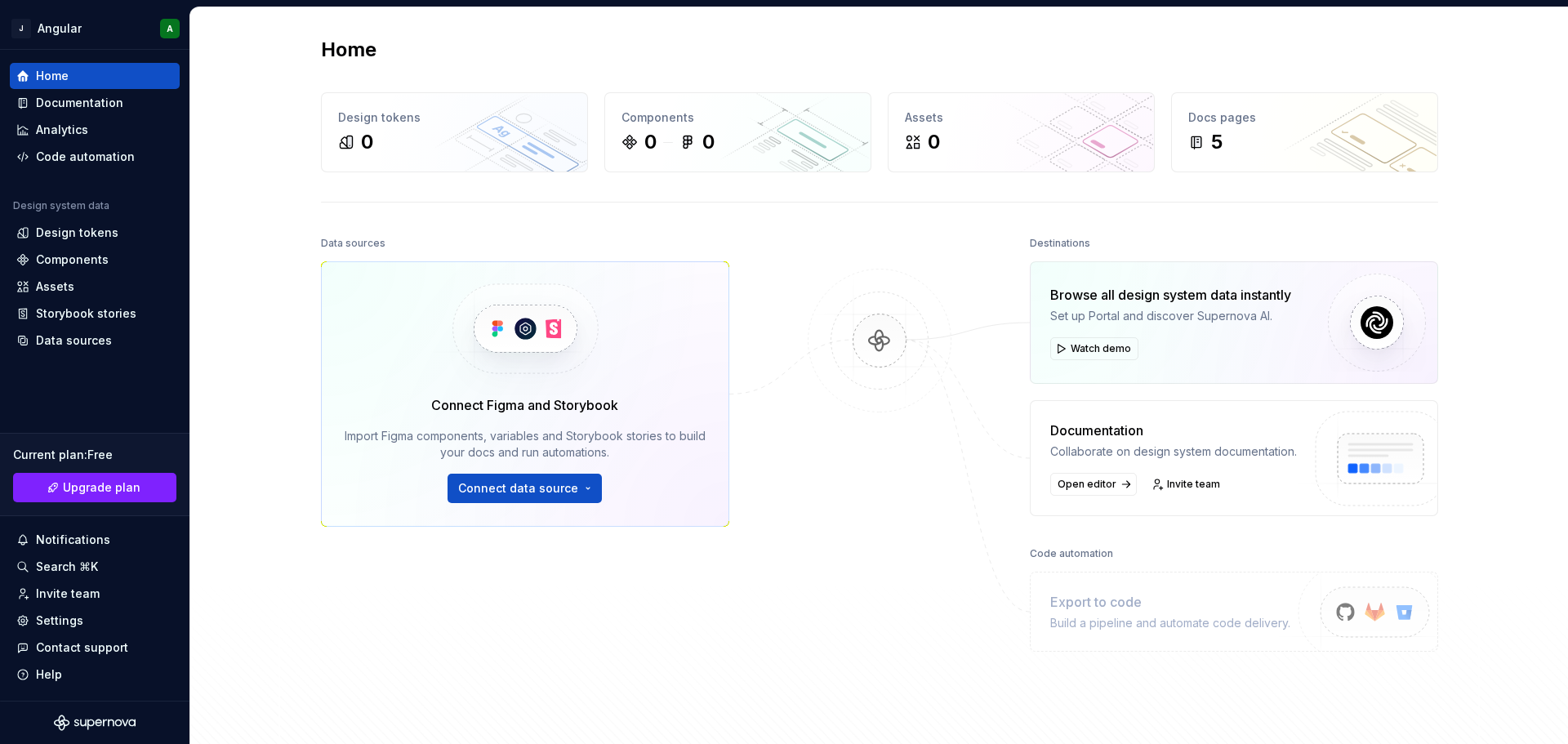
click at [901, 234] on div at bounding box center [879, 455] width 163 height 446
